Goal: Information Seeking & Learning: Check status

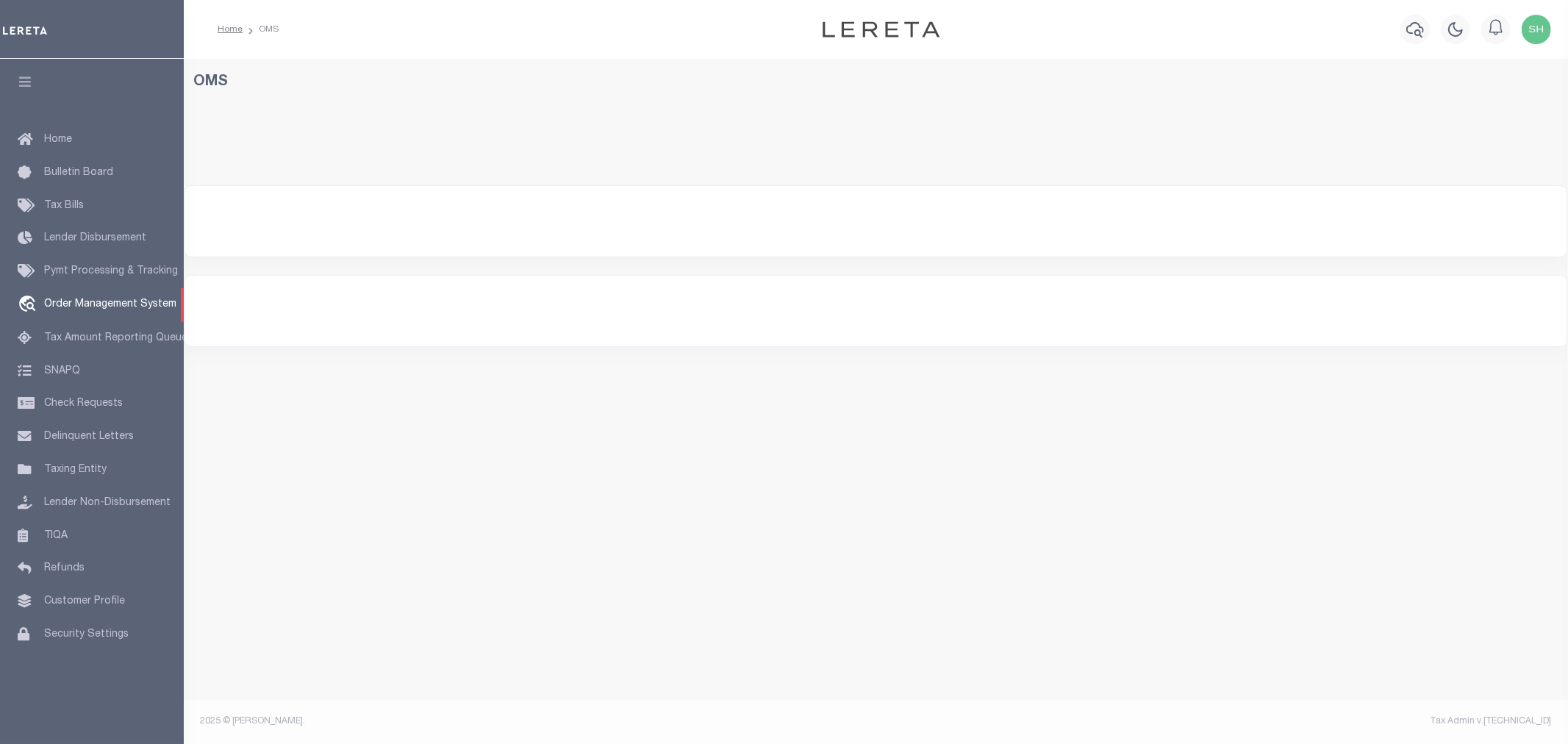
select select "200"
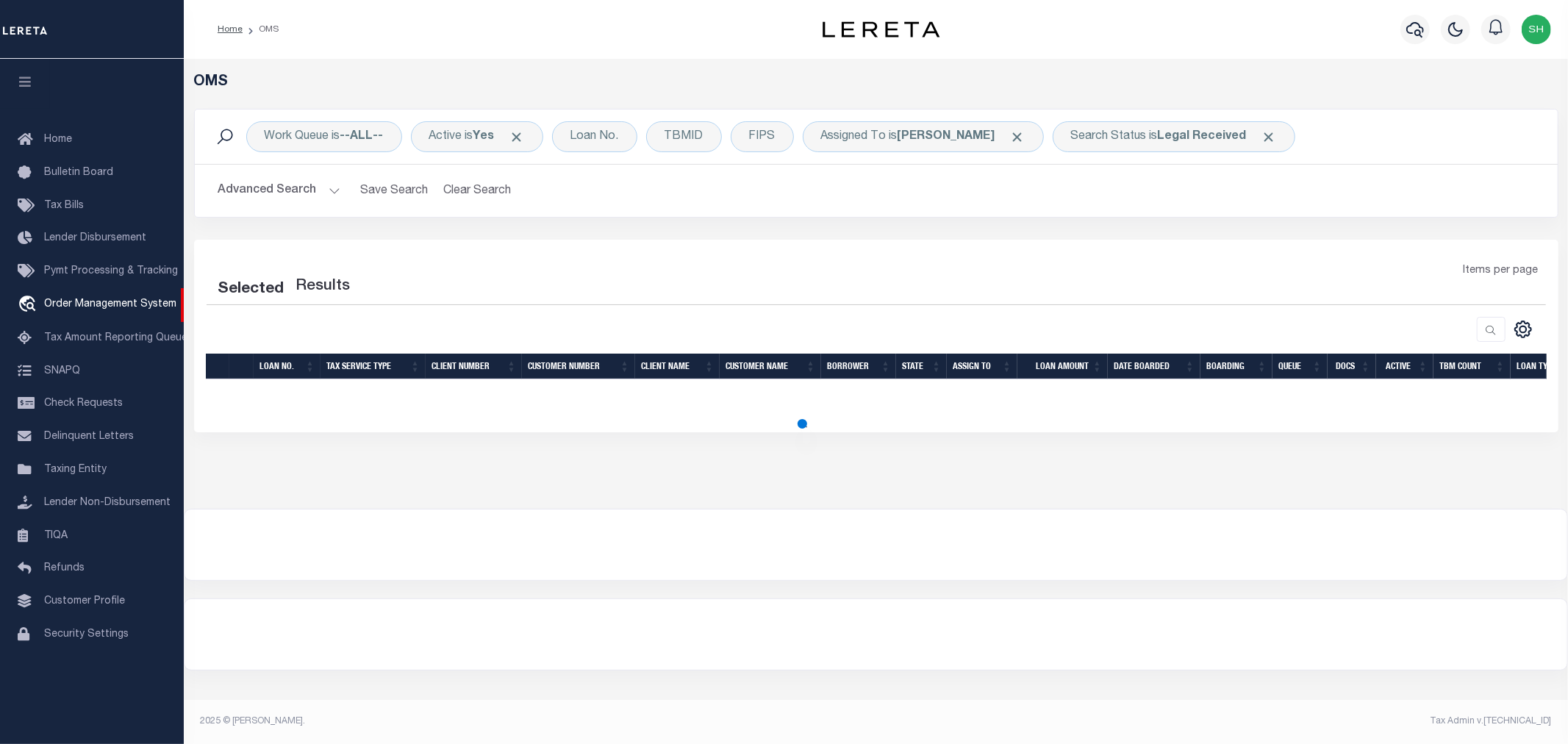
select select "200"
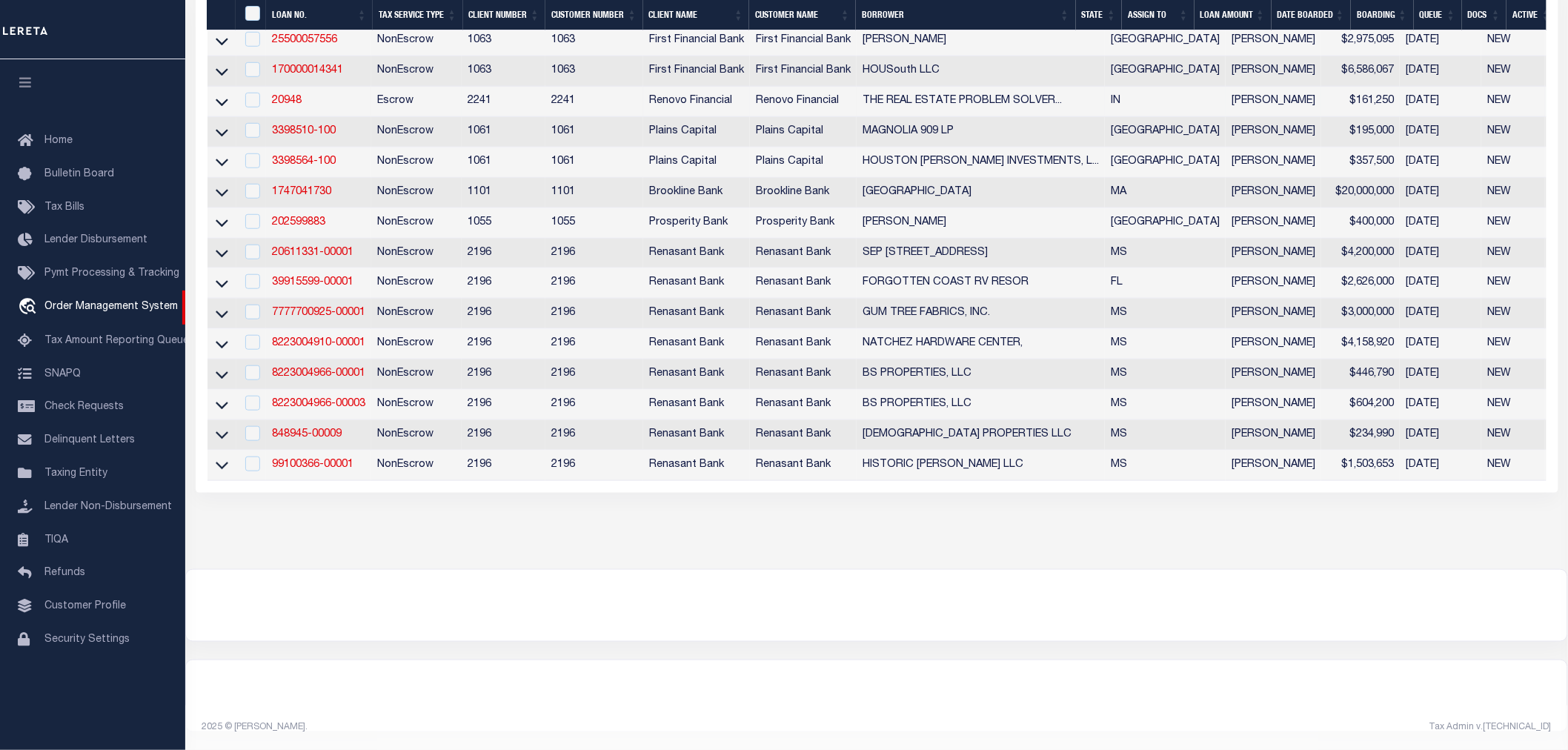
scroll to position [82, 0]
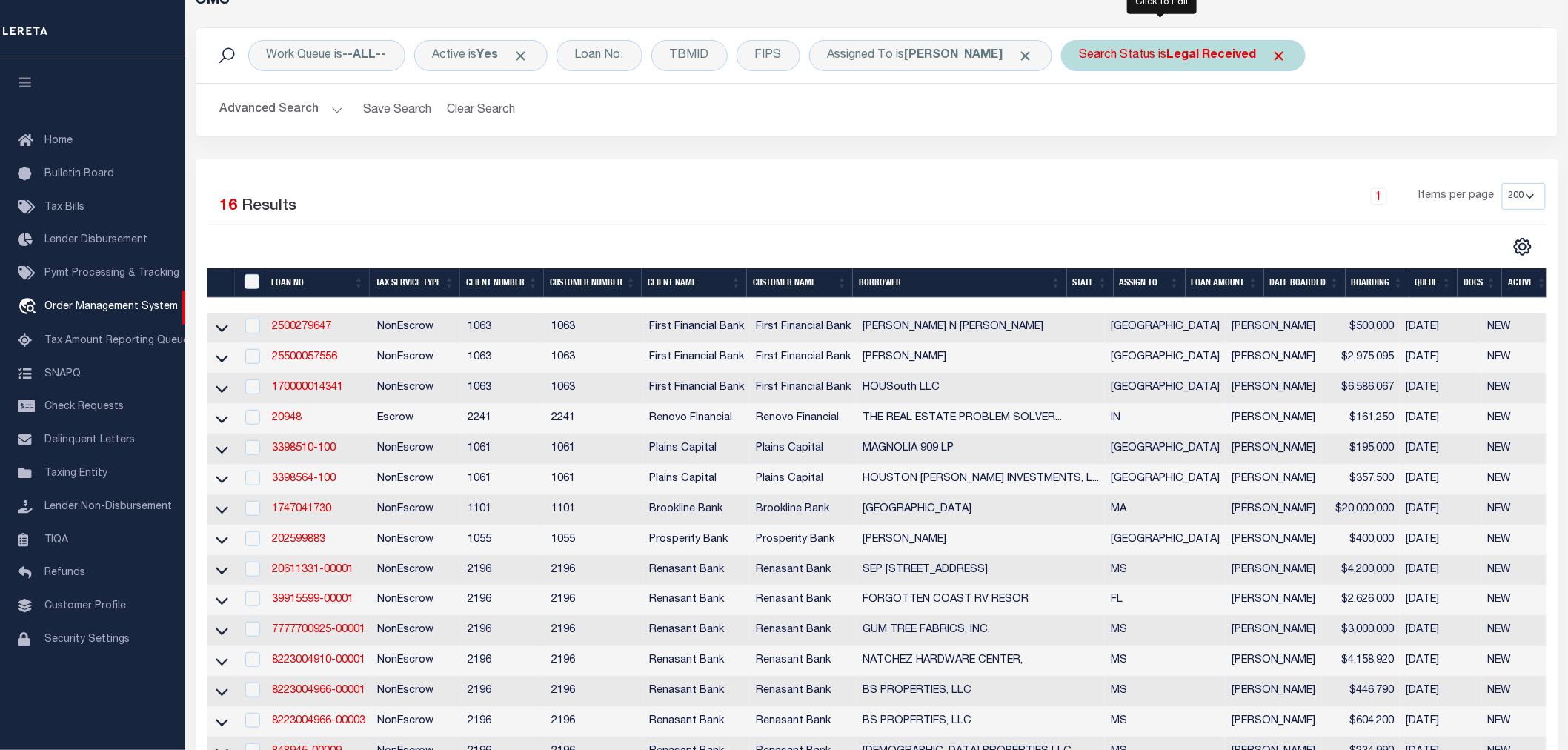
click at [1123, 49] on div "Search Status is Legal Received" at bounding box center [1183, 56] width 244 height 31
click at [1124, 126] on select "Automated Search Bad Parcel Complete Duplicate Parcel High Dollar Reporting In …" at bounding box center [1189, 129] width 218 height 28
select select "IP"
click at [1080, 114] on select "Automated Search Bad Parcel Complete Duplicate Parcel High Dollar Reporting In …" at bounding box center [1189, 129] width 218 height 28
click at [1256, 165] on input "Apply" at bounding box center [1276, 160] width 44 height 24
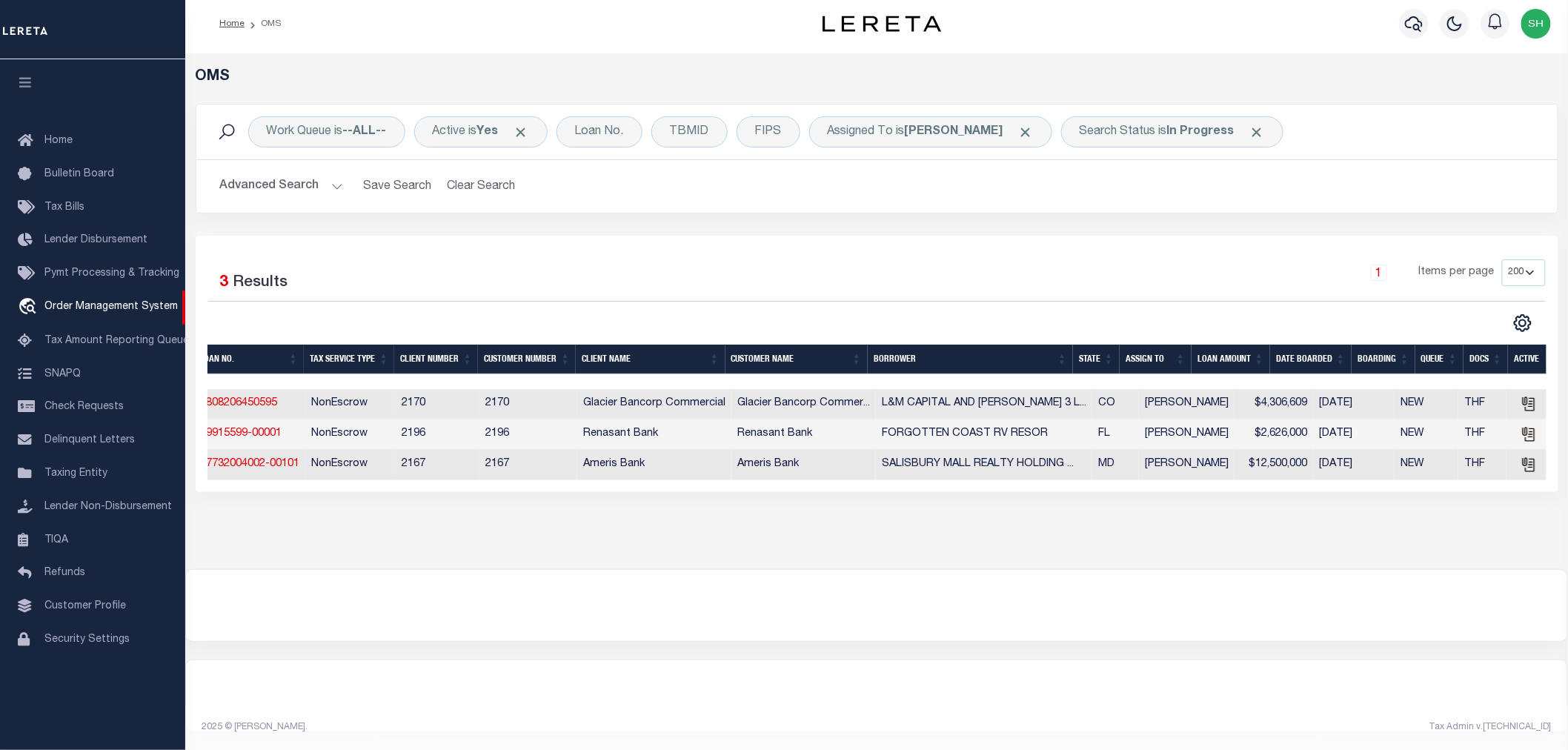
scroll to position [0, 0]
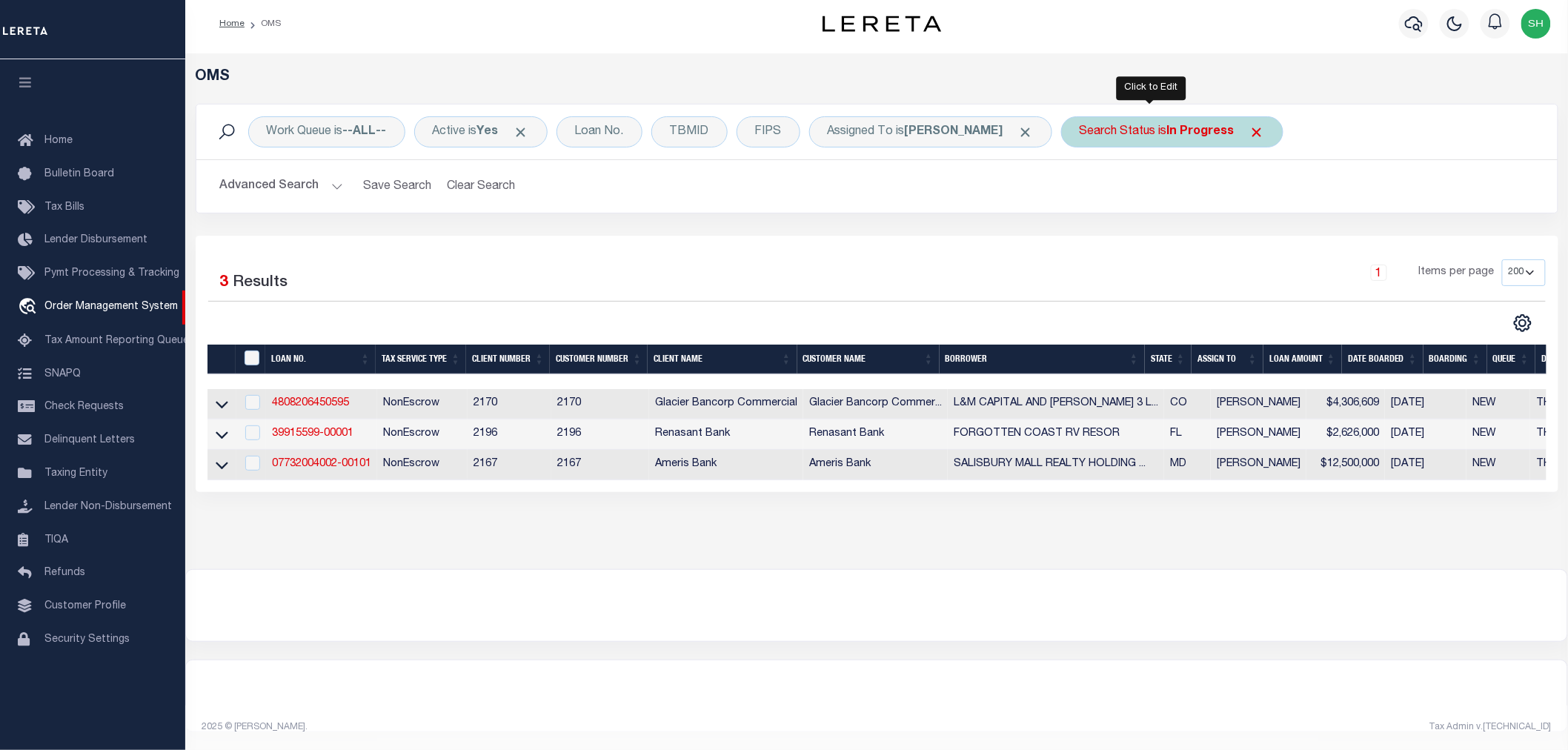
click at [1127, 117] on div "Search Status is In Progress" at bounding box center [1172, 132] width 222 height 31
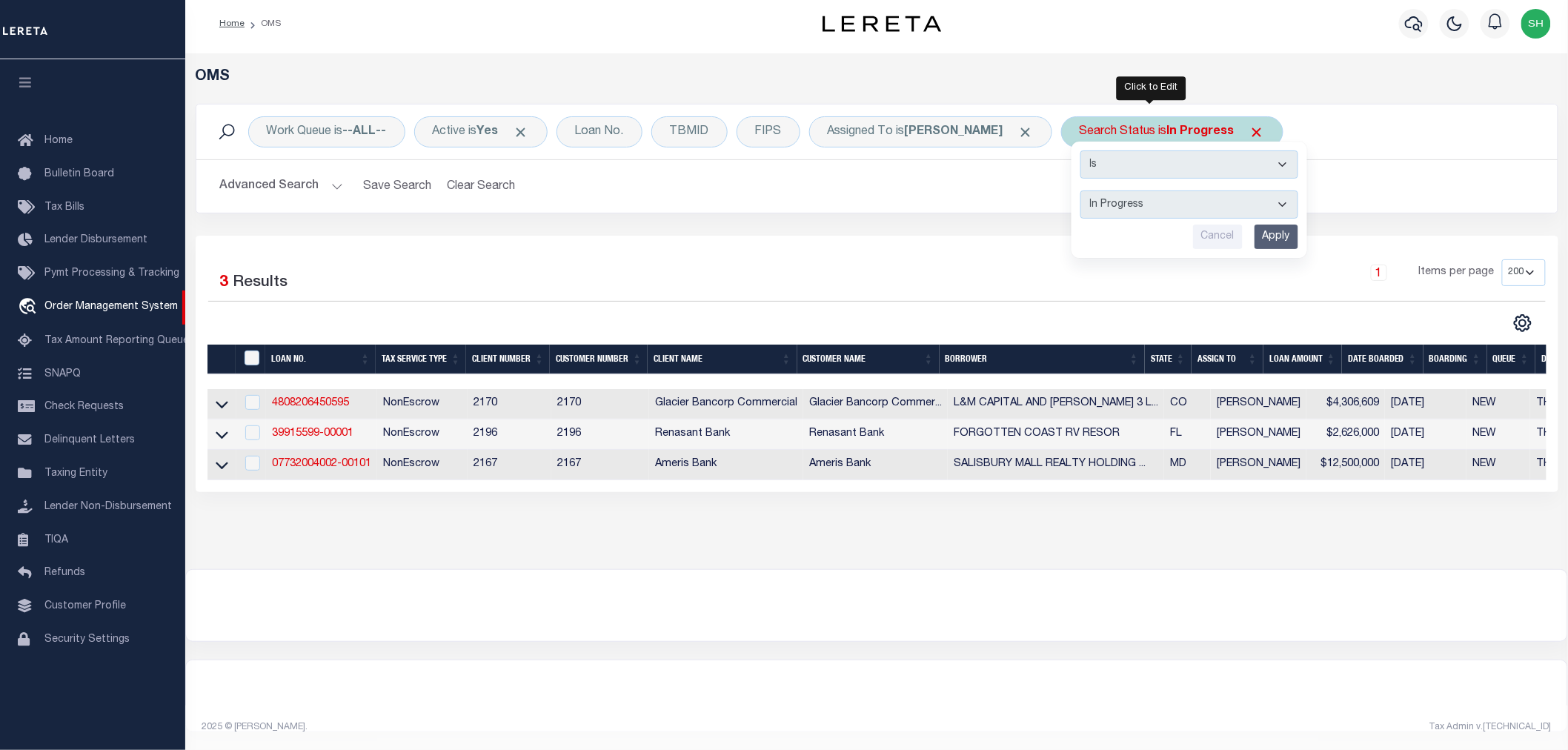
click at [1115, 198] on select "Automated Search Bad Parcel Complete Duplicate Parcel High Dollar Reporting In …" at bounding box center [1189, 205] width 218 height 28
select select "RD"
click at [1080, 190] on select "Automated Search Bad Parcel Complete Duplicate Parcel High Dollar Reporting In …" at bounding box center [1189, 205] width 218 height 28
click at [1254, 225] on input "Apply" at bounding box center [1276, 237] width 44 height 24
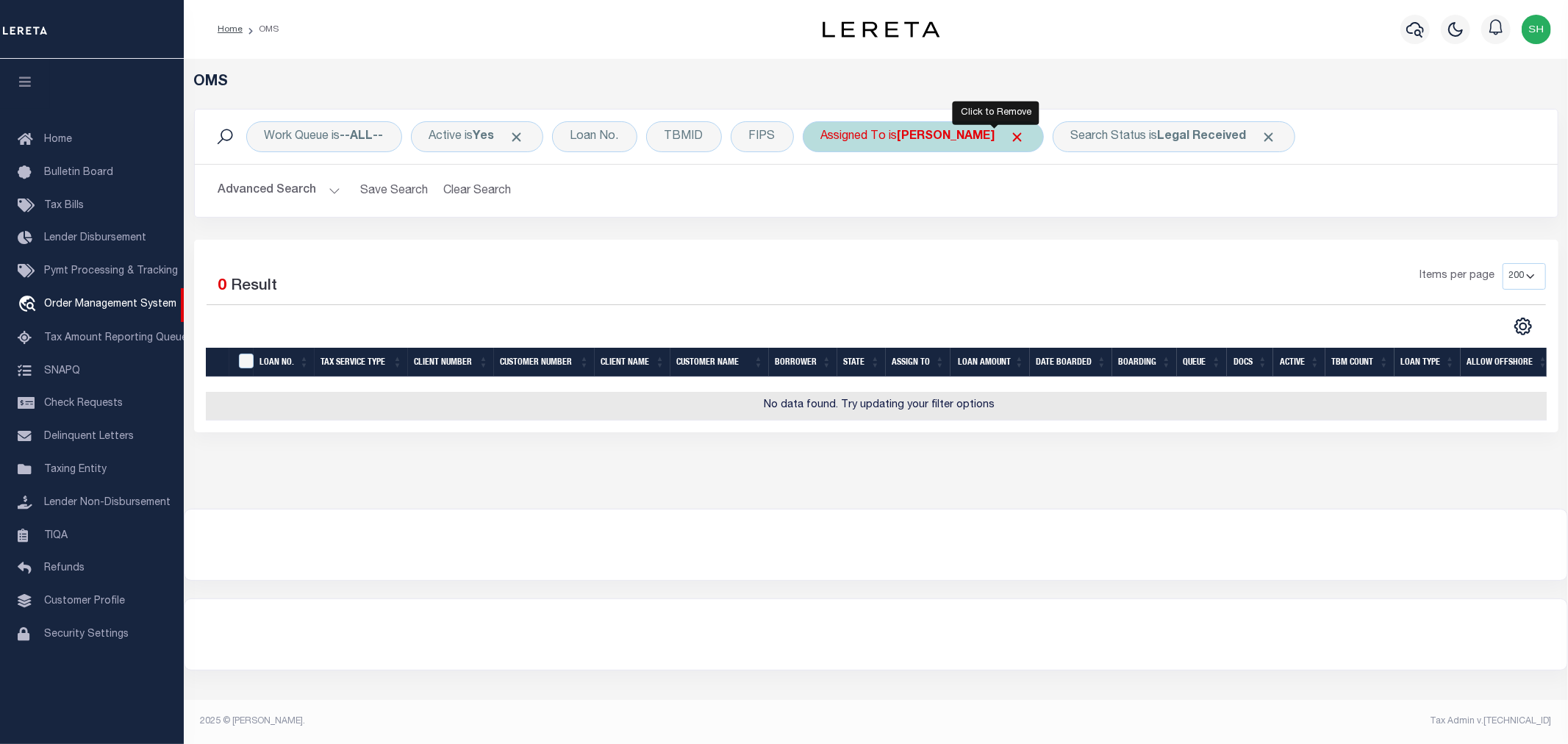
click at [1010, 129] on span "Click to Remove" at bounding box center [1018, 137] width 16 height 16
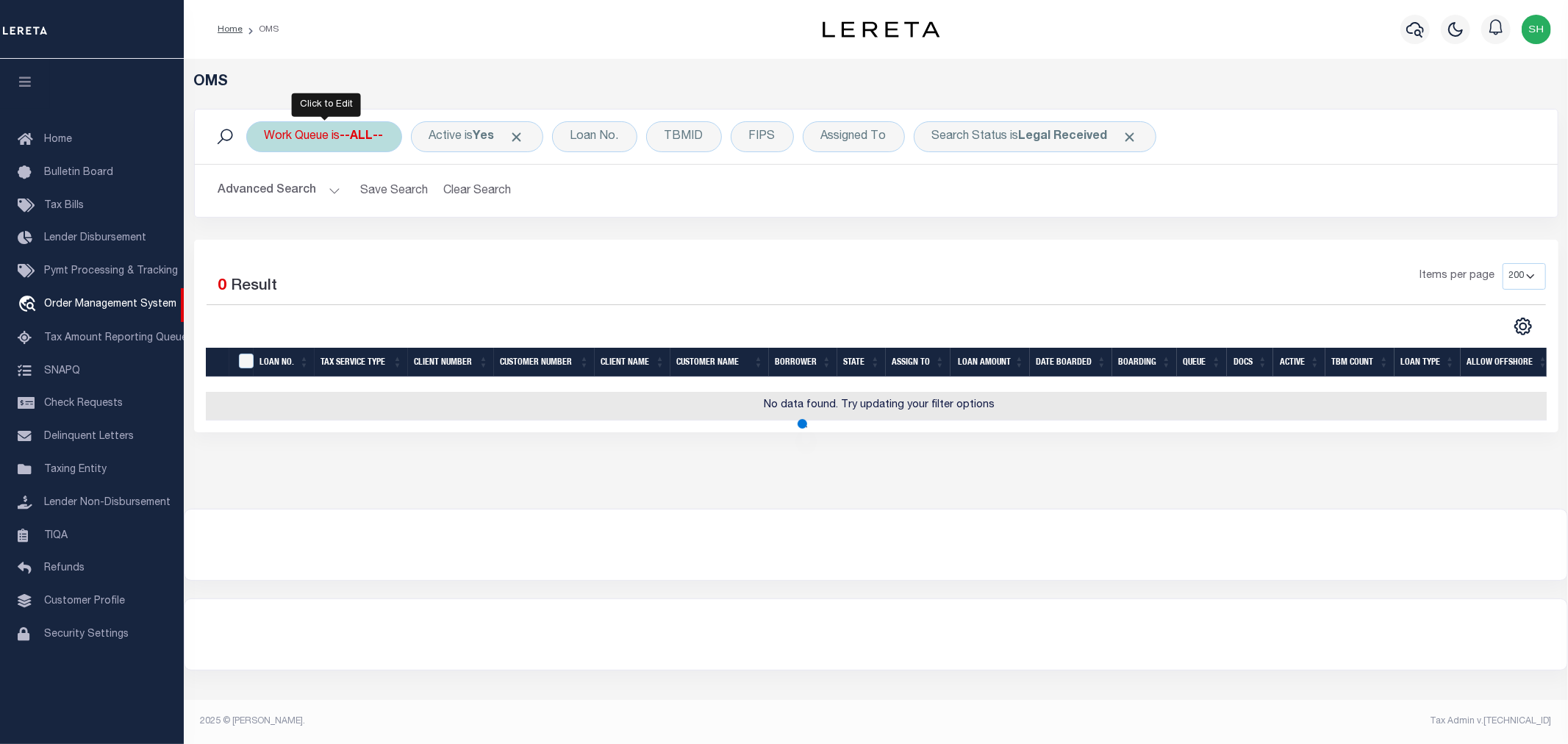
click at [348, 134] on b "--ALL--" at bounding box center [362, 136] width 44 height 12
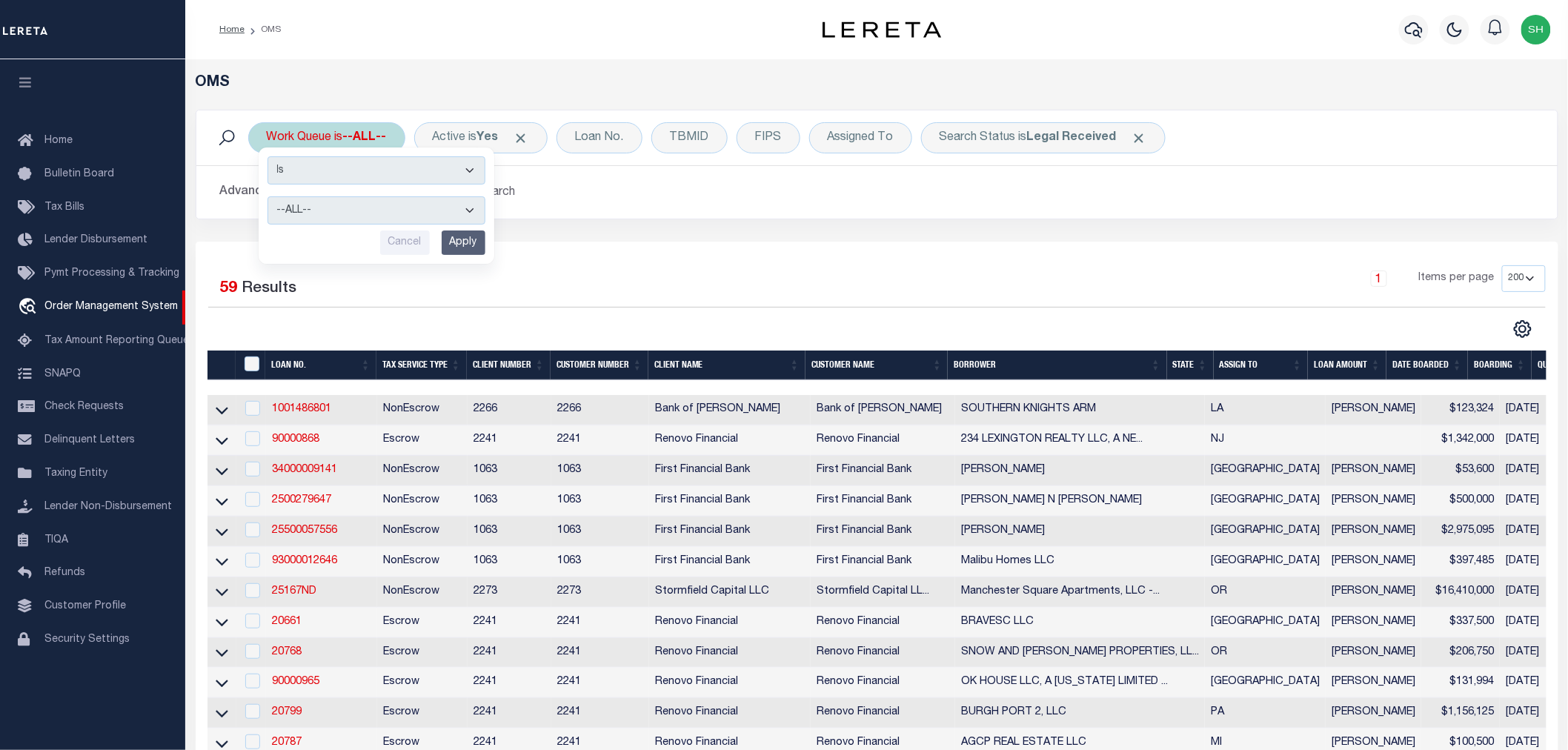
click at [341, 216] on select "--ALL-- General ThoughtFocus" at bounding box center [376, 211] width 218 height 28
select select "THF"
click at [267, 197] on select "--ALL-- General ThoughtFocus" at bounding box center [376, 211] width 218 height 28
click at [453, 236] on input "Apply" at bounding box center [464, 242] width 44 height 24
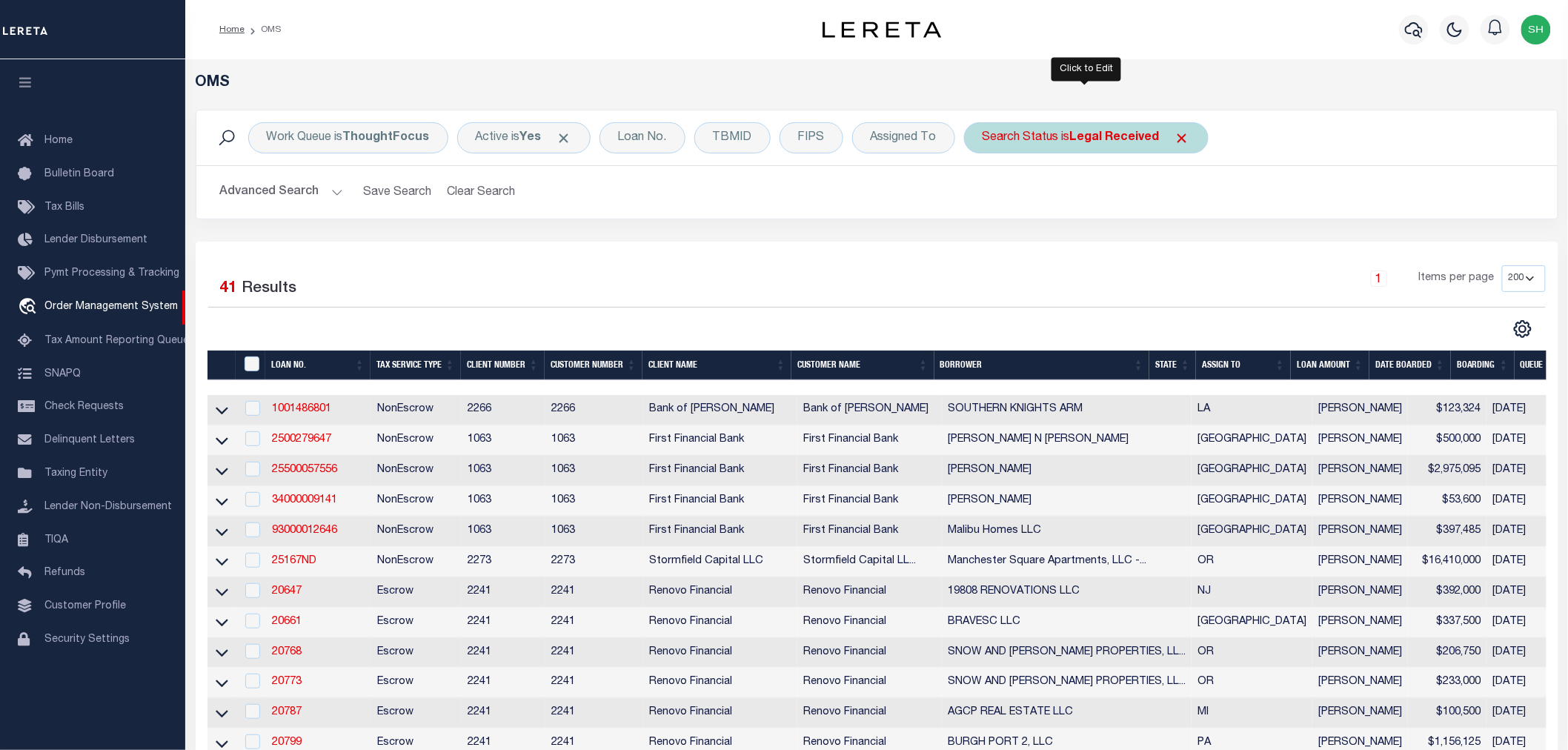
click at [1099, 143] on b "Legal Received" at bounding box center [1115, 137] width 89 height 12
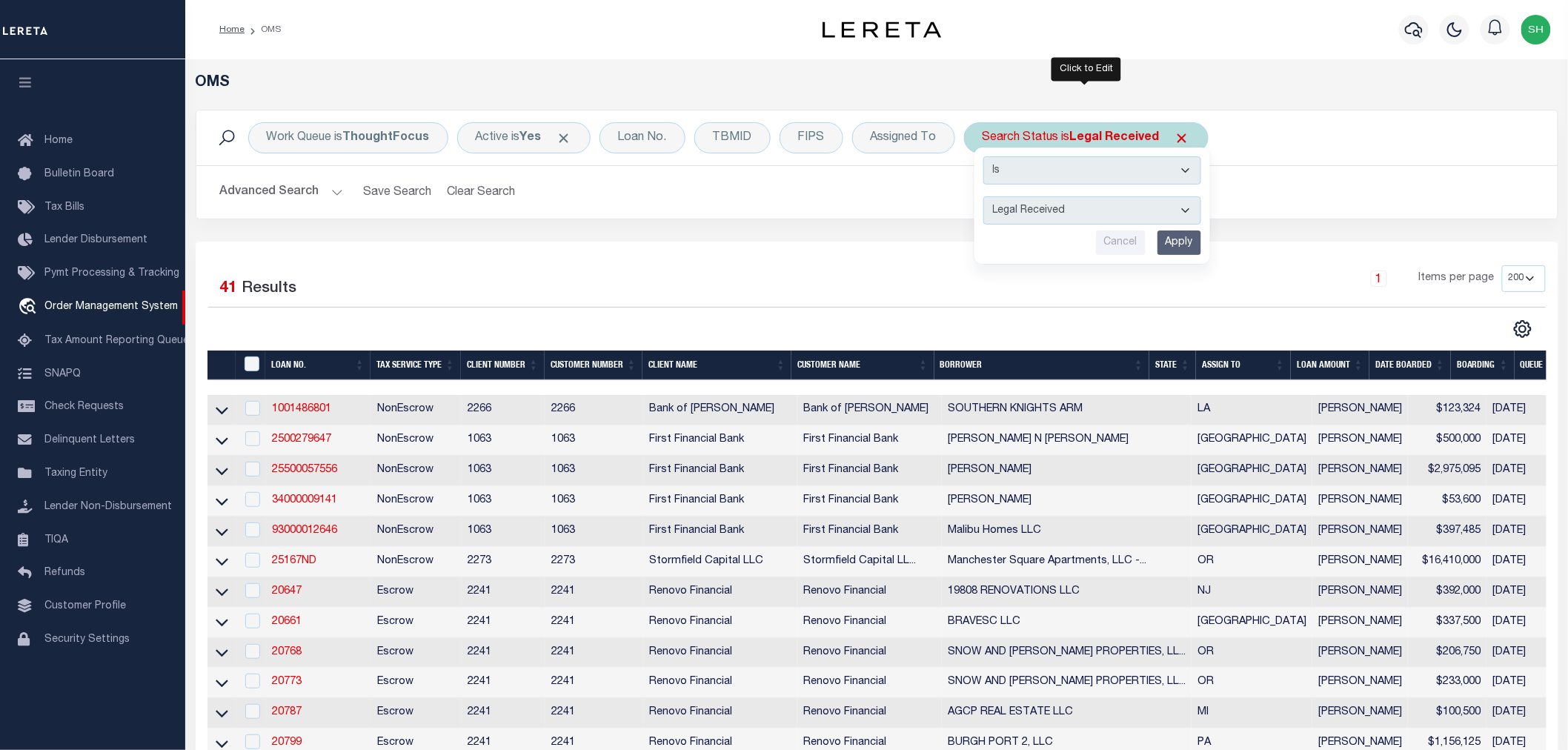
click at [1075, 216] on select "Automated Search Bad Parcel Complete Duplicate Parcel High Dollar Reporting In …" at bounding box center [1092, 211] width 218 height 28
select select "IP"
click at [983, 197] on select "Automated Search Bad Parcel Complete Duplicate Parcel High Dollar Reporting In …" at bounding box center [1092, 211] width 218 height 28
click at [1168, 238] on input "Apply" at bounding box center [1179, 242] width 44 height 24
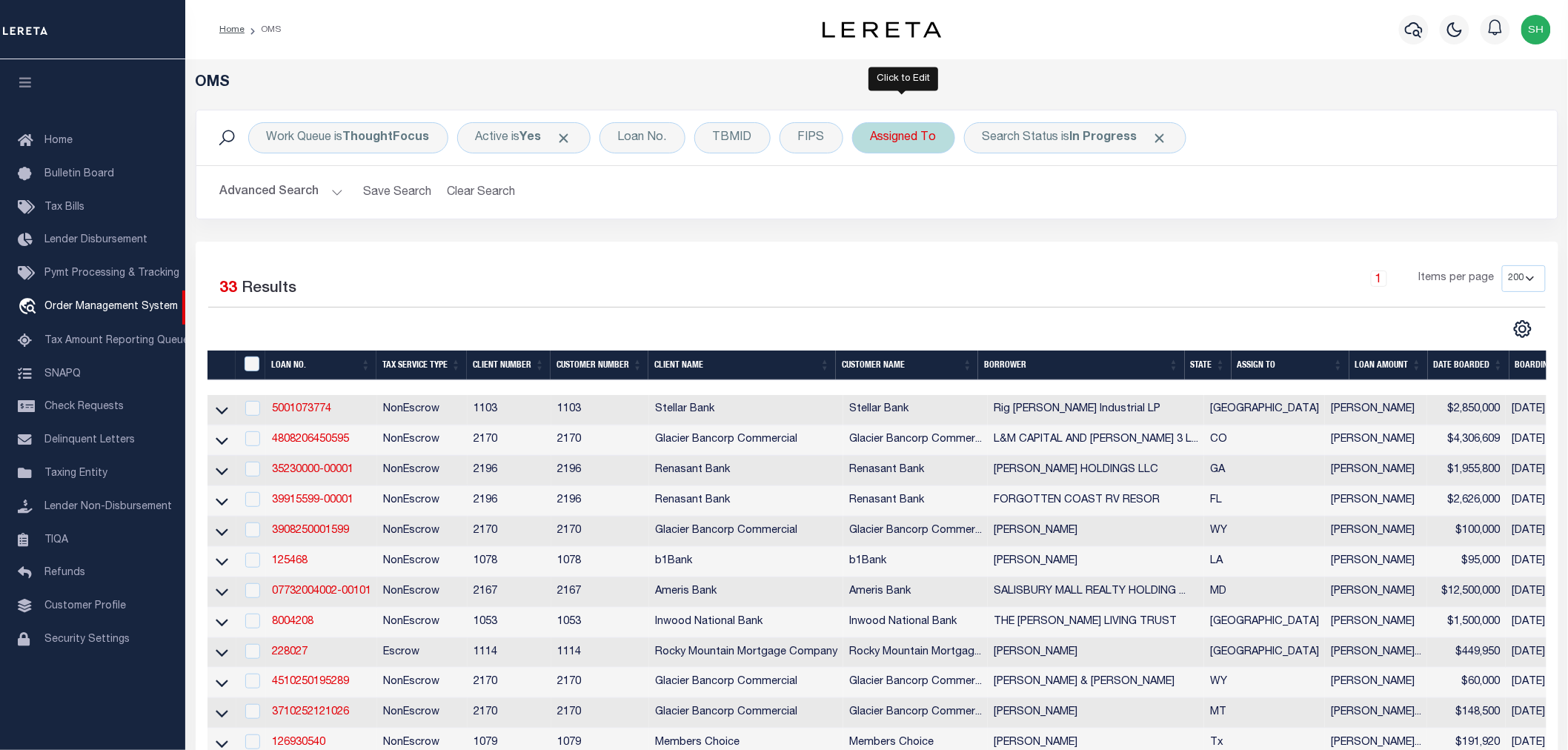
click at [890, 134] on div "Assigned To" at bounding box center [903, 138] width 103 height 31
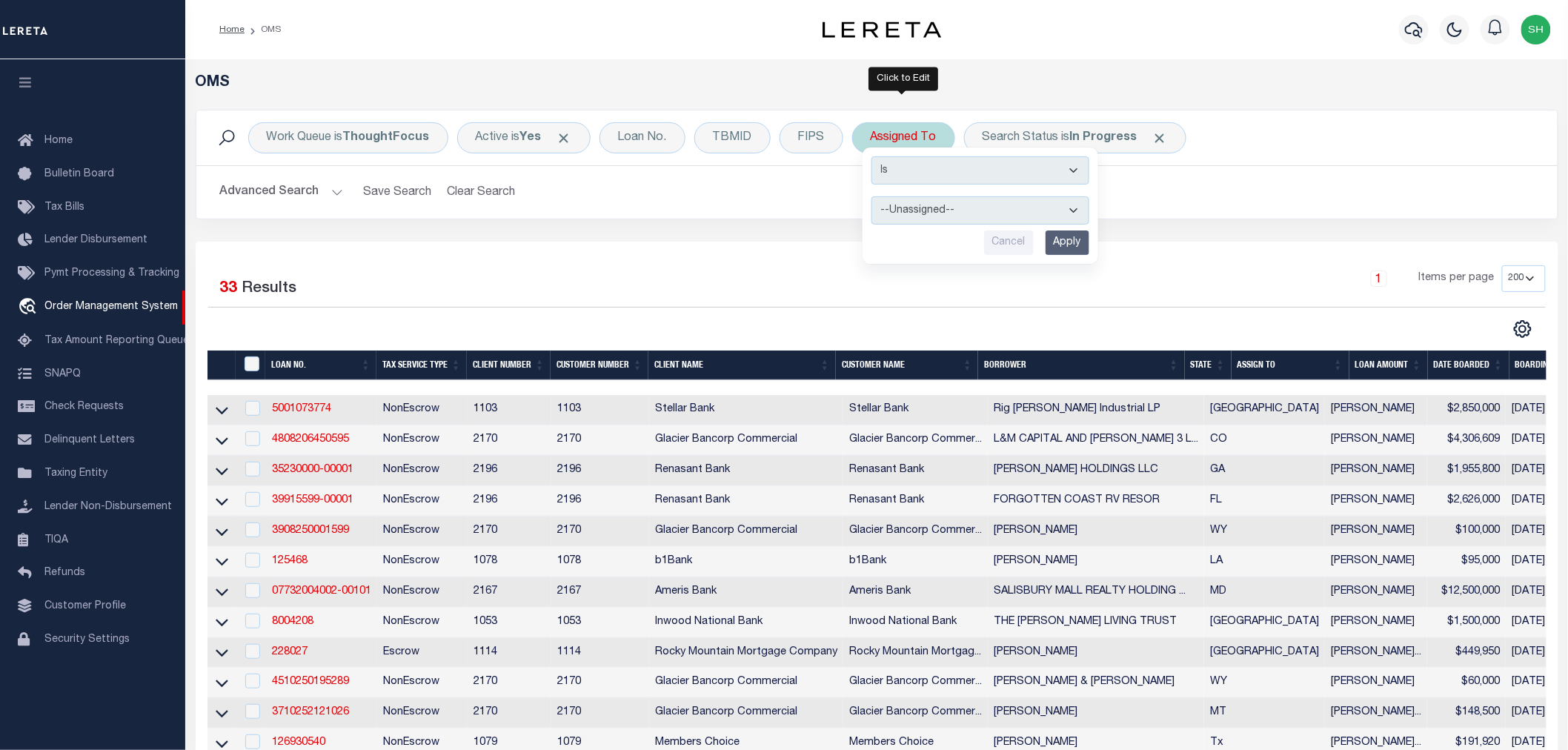
click at [927, 208] on select "--Unassigned-- [PERSON_NAME] [PERSON_NAME] [PERSON_NAME] [PERSON_NAME] [PERSON_…" at bounding box center [980, 211] width 218 height 28
select select "[PERSON_NAME]"
click at [871, 197] on select "--Unassigned-- [PERSON_NAME] [PERSON_NAME] [PERSON_NAME] [PERSON_NAME] [PERSON_…" at bounding box center [980, 211] width 218 height 28
click at [1060, 240] on input "Apply" at bounding box center [1068, 242] width 44 height 24
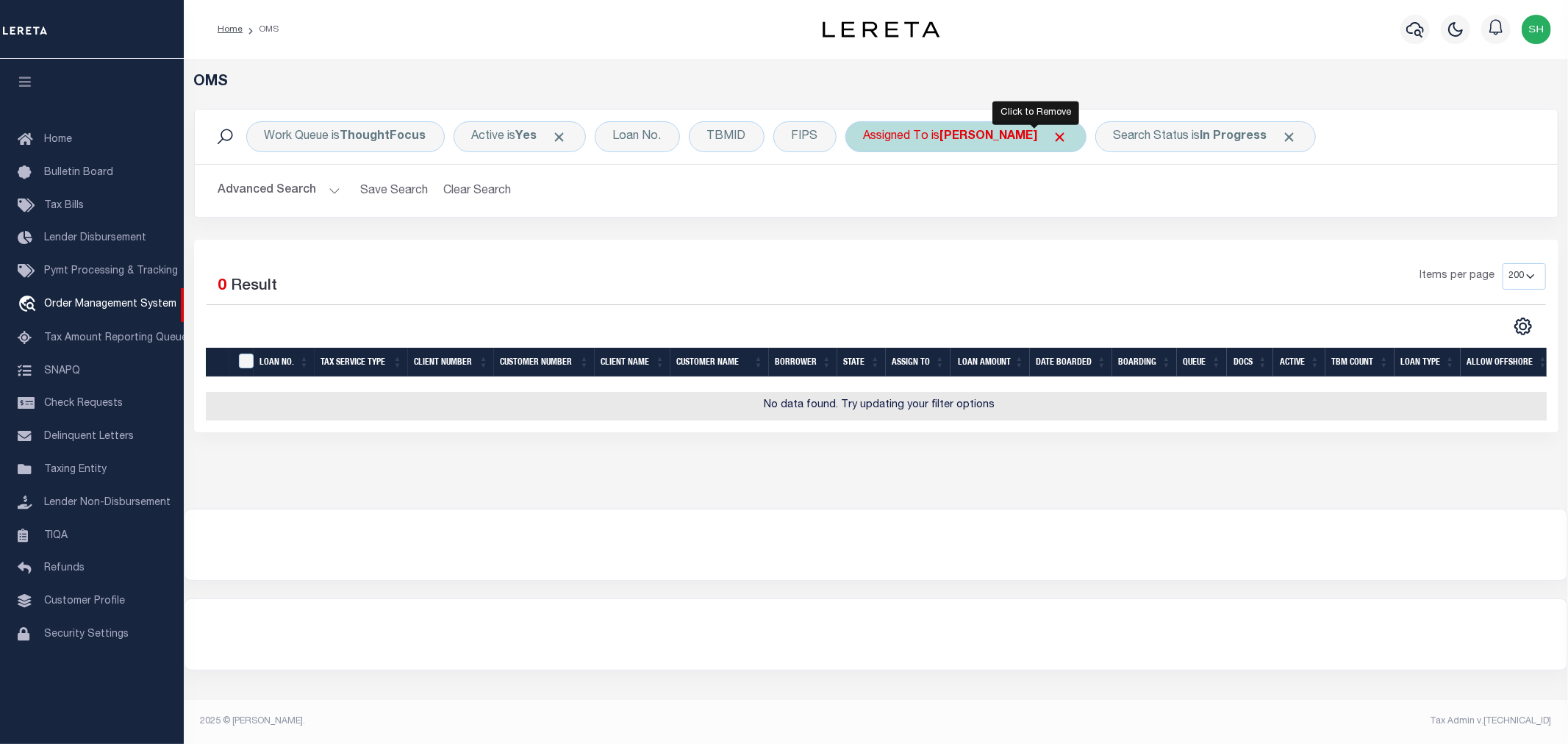
click at [1053, 134] on span "Click to Remove" at bounding box center [1061, 137] width 16 height 16
